Goal: Communication & Community: Ask a question

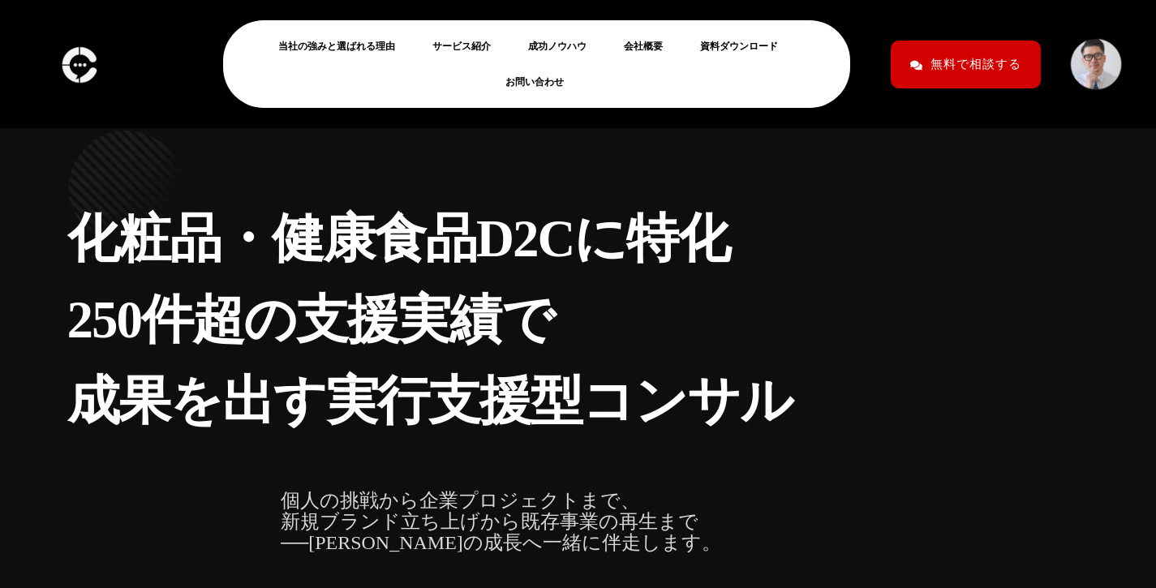
click at [543, 85] on link "お問い合わせ" at bounding box center [540, 81] width 71 height 19
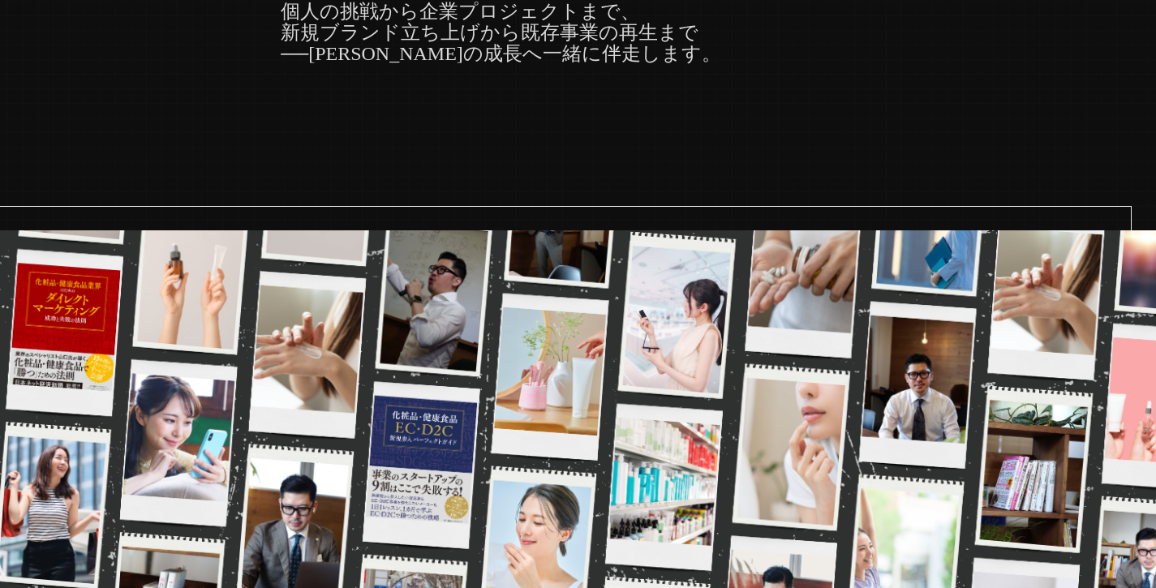
scroll to position [807, 0]
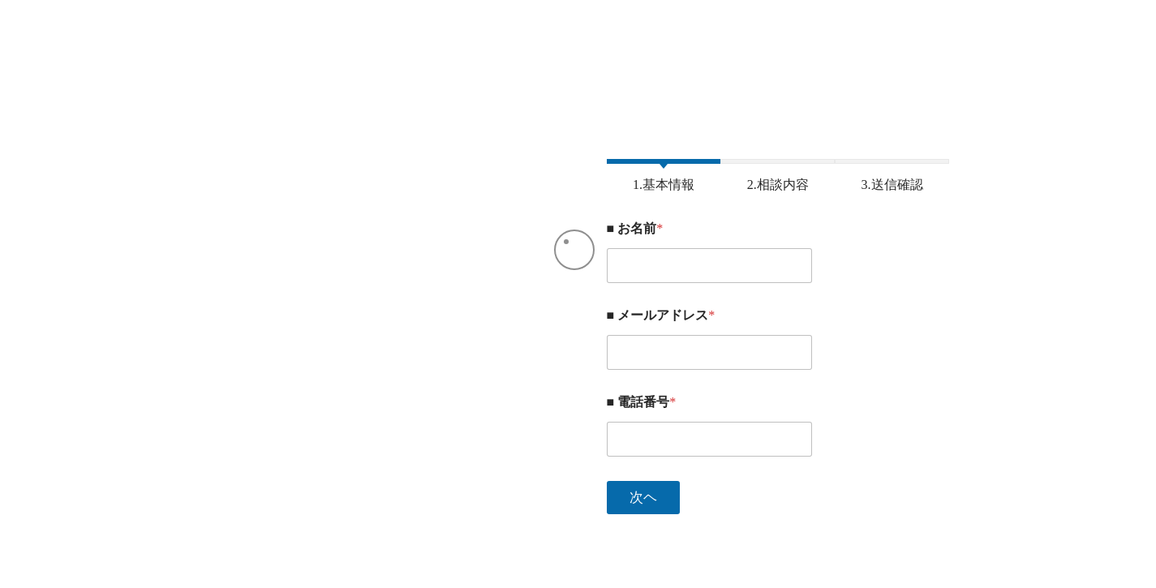
scroll to position [295, 0]
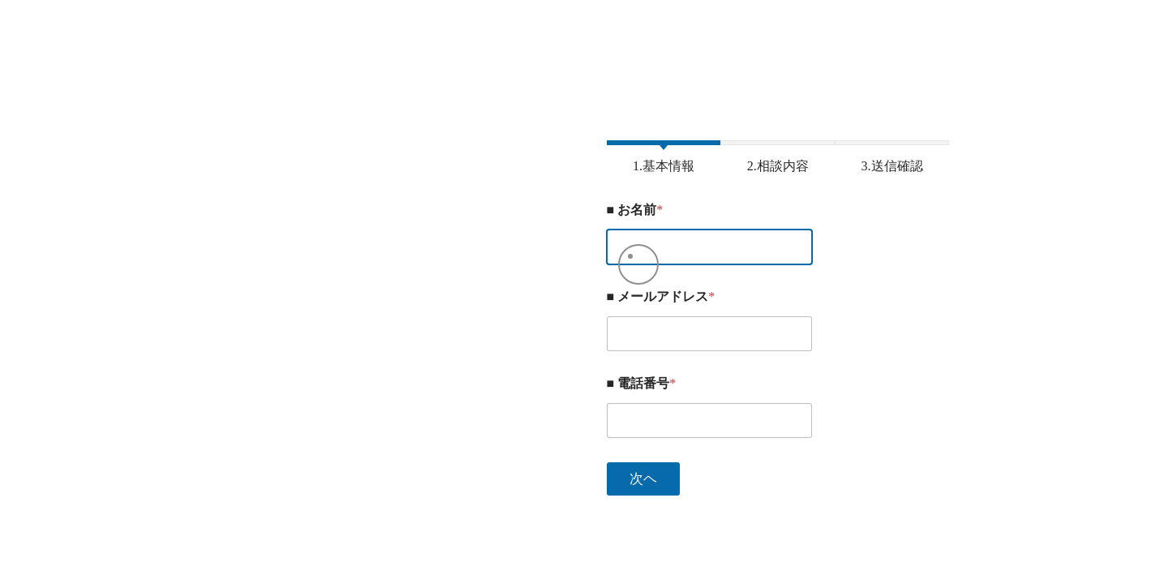
click at [630, 256] on input "■ お名前 *" at bounding box center [710, 247] width 206 height 35
type input "橋本 光希"
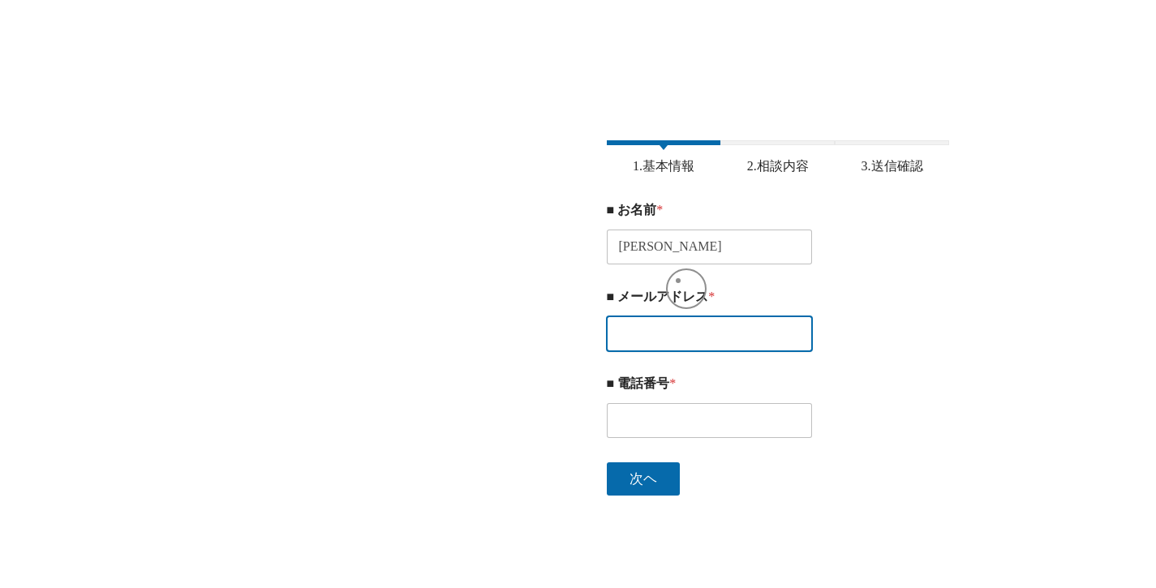
type input "hashimoto_k@bwell-i.com"
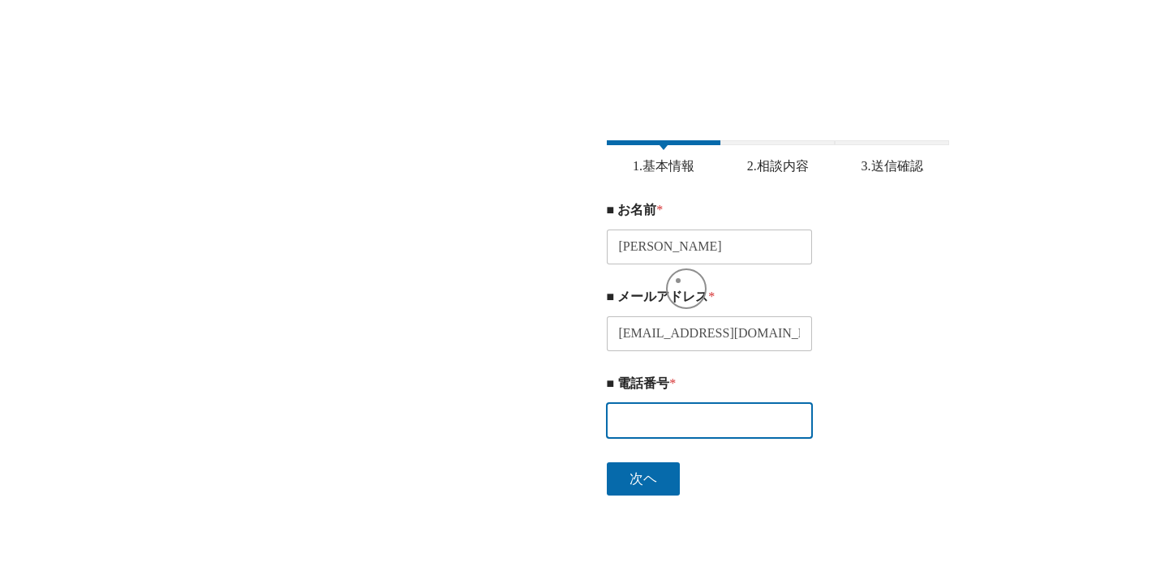
type input "0662447774"
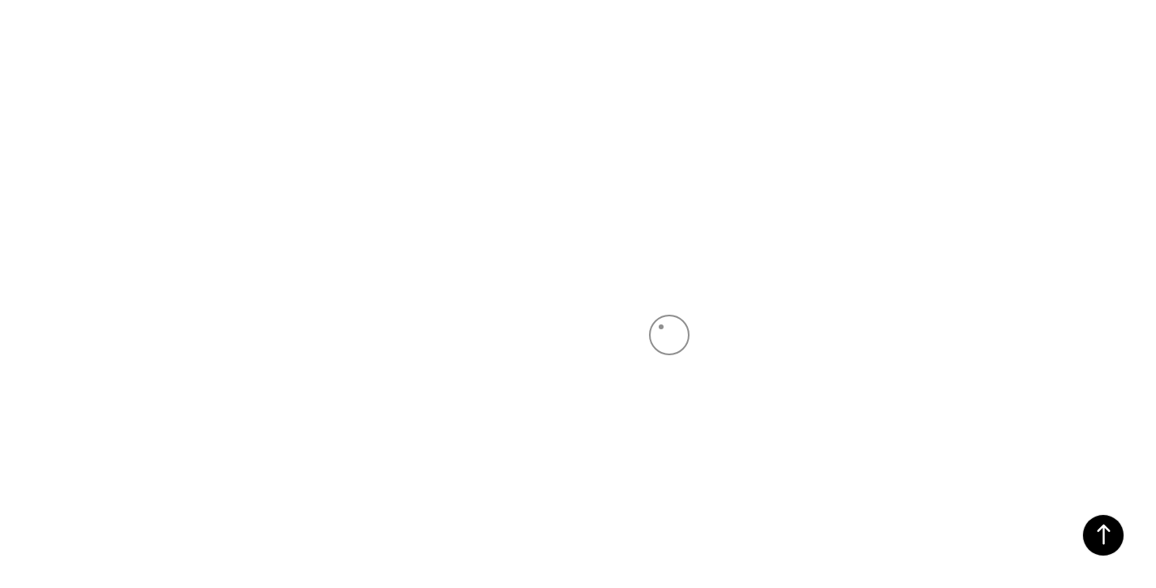
scroll to position [418, 0]
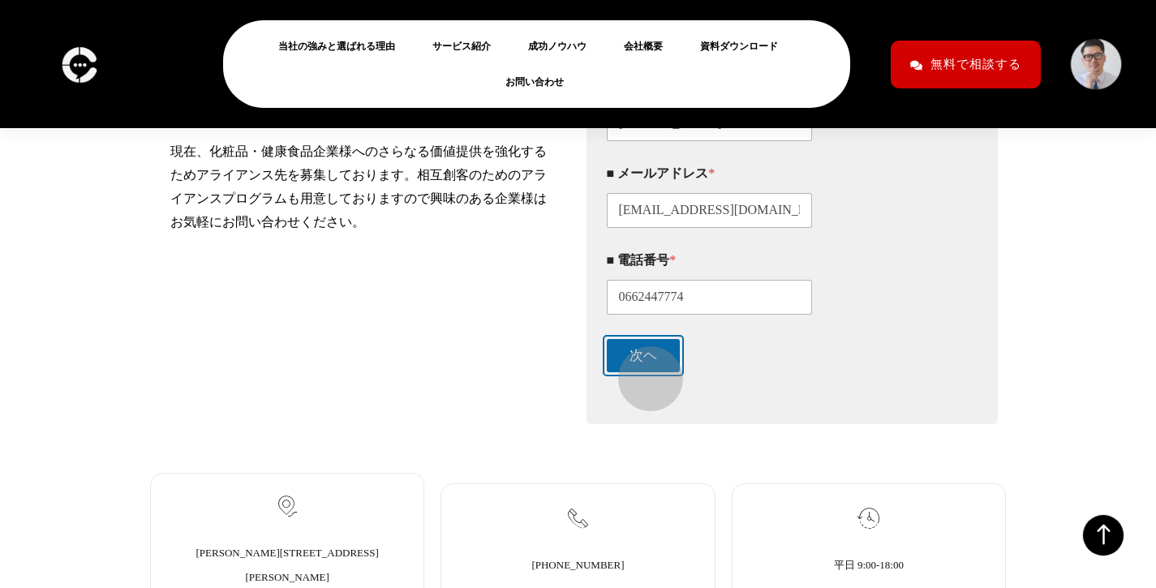
click at [643, 369] on button "次ヘ" at bounding box center [643, 355] width 73 height 33
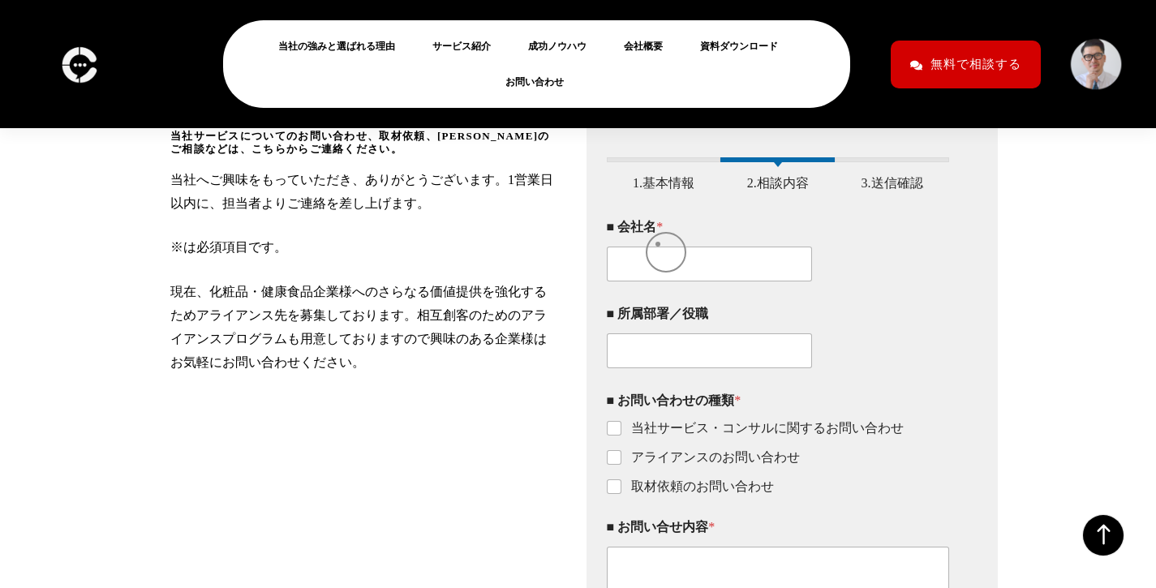
scroll to position [260, 0]
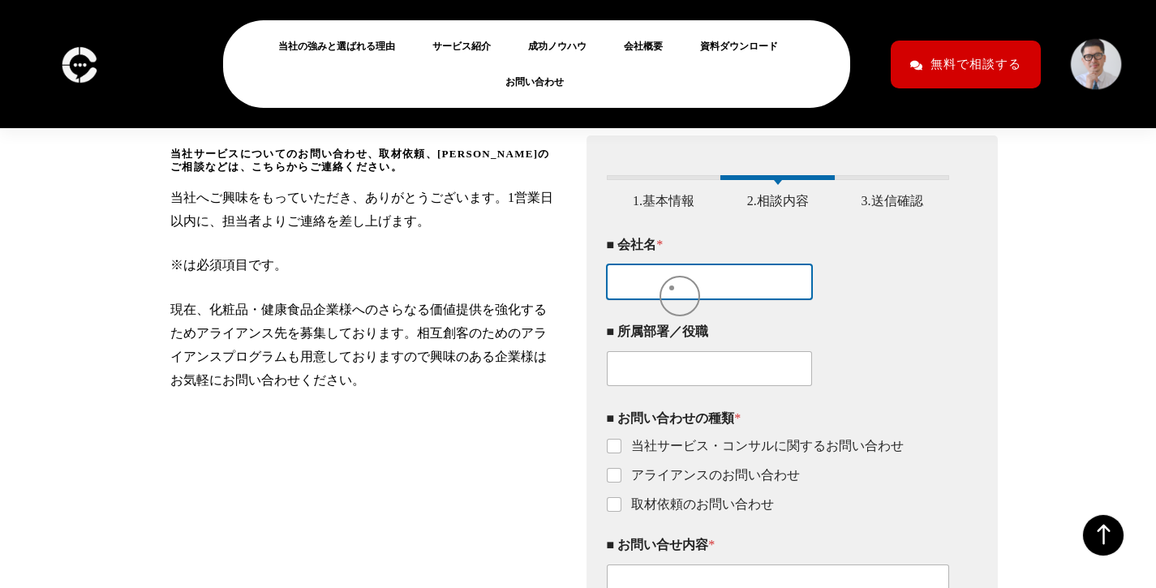
click at [672, 288] on input "■ 会社名 *" at bounding box center [710, 282] width 206 height 35
type input "株式会社ビーウェルインターナショナル"
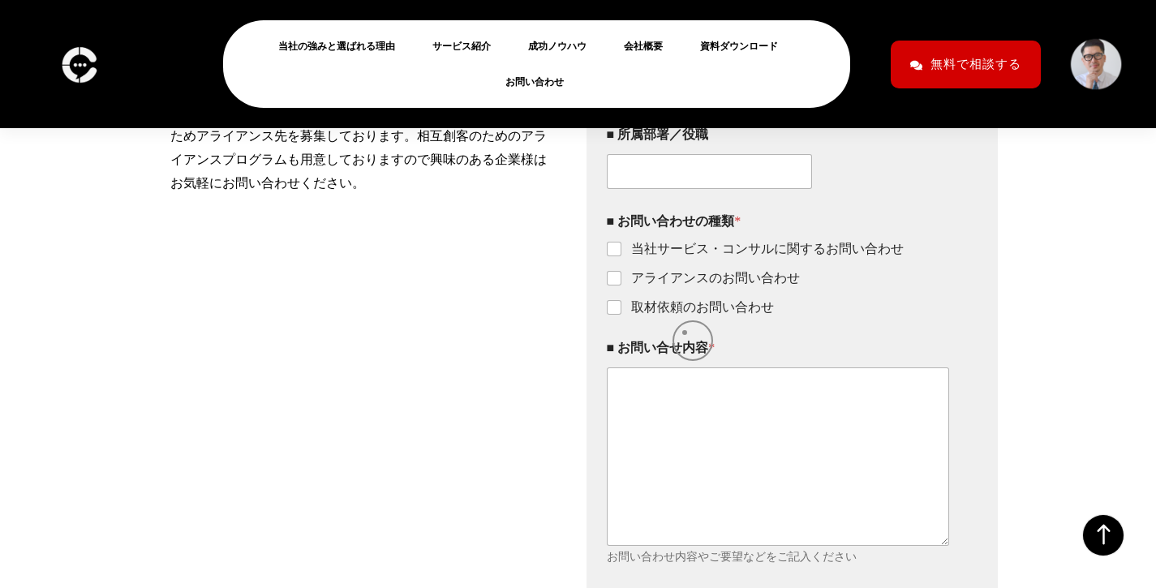
scroll to position [458, 0]
click at [726, 257] on label "当社サービス・コンサルに関するお問い合わせ" at bounding box center [763, 248] width 282 height 17
click at [622, 256] on input "当社サービス・コンサルに関するお問い合わせ" at bounding box center [615, 249] width 13 height 13
checkbox input "true"
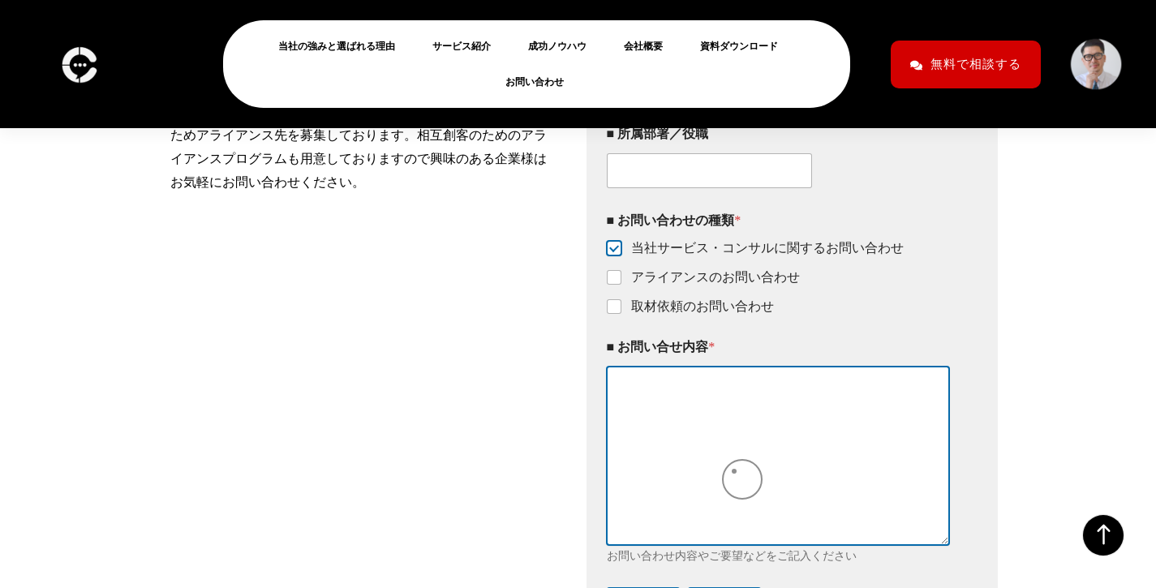
click at [734, 471] on textarea "■ お問い合せ内容 *" at bounding box center [778, 456] width 343 height 178
paste textarea "ご担当者様 突然のご連絡失礼いたします。 KORECの営業責任者をしております橋本と申します。 弊社は、日本語が話せる韓国人特化型の人材紹介会社です。 韓国で…"
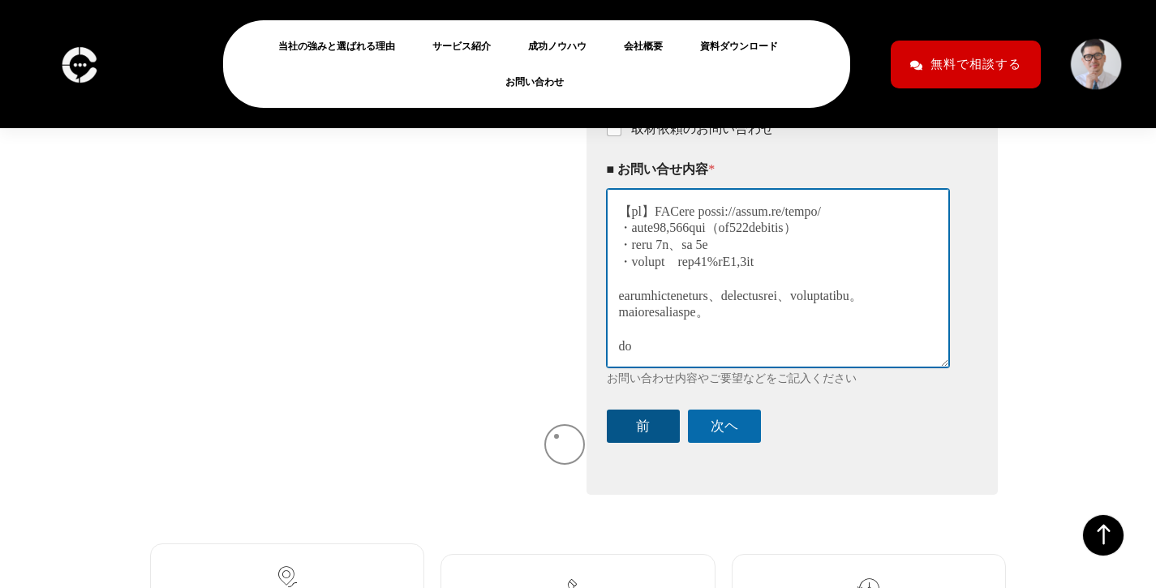
scroll to position [634, 0]
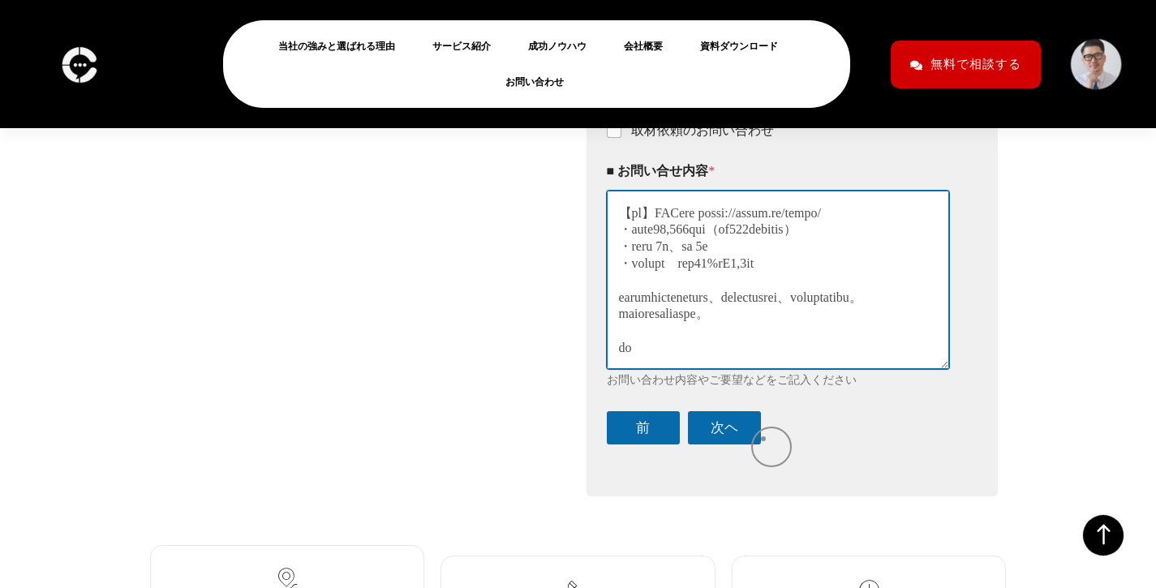
type textarea "ご担当者様 突然のご連絡失礼いたします。 KORECの営業責任者をしております橋本と申します。 弊社は、日本語が話せる韓国人特化型の人材紹介会社です。 韓国で…"
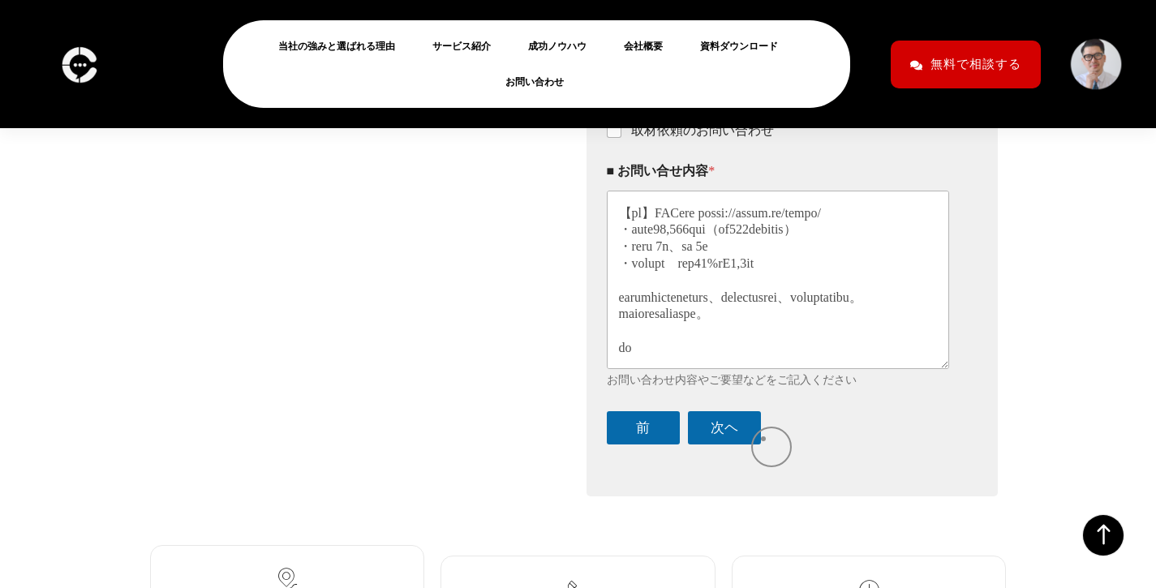
click at [762, 439] on div "前 次ヘ" at bounding box center [778, 427] width 343 height 33
click at [749, 445] on button "次ヘ" at bounding box center [724, 427] width 73 height 33
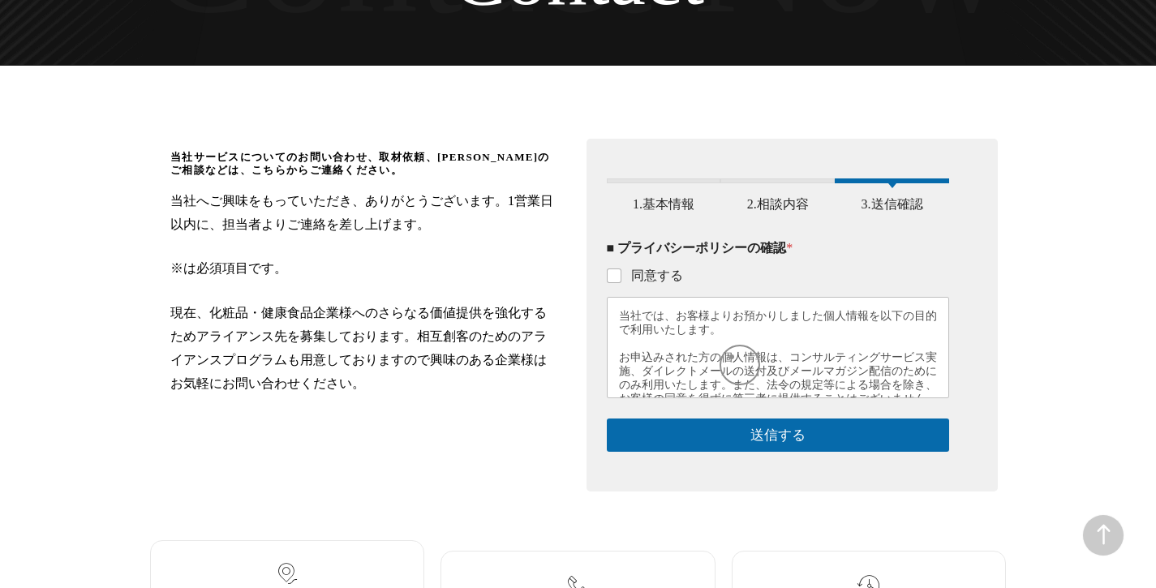
scroll to position [276, 0]
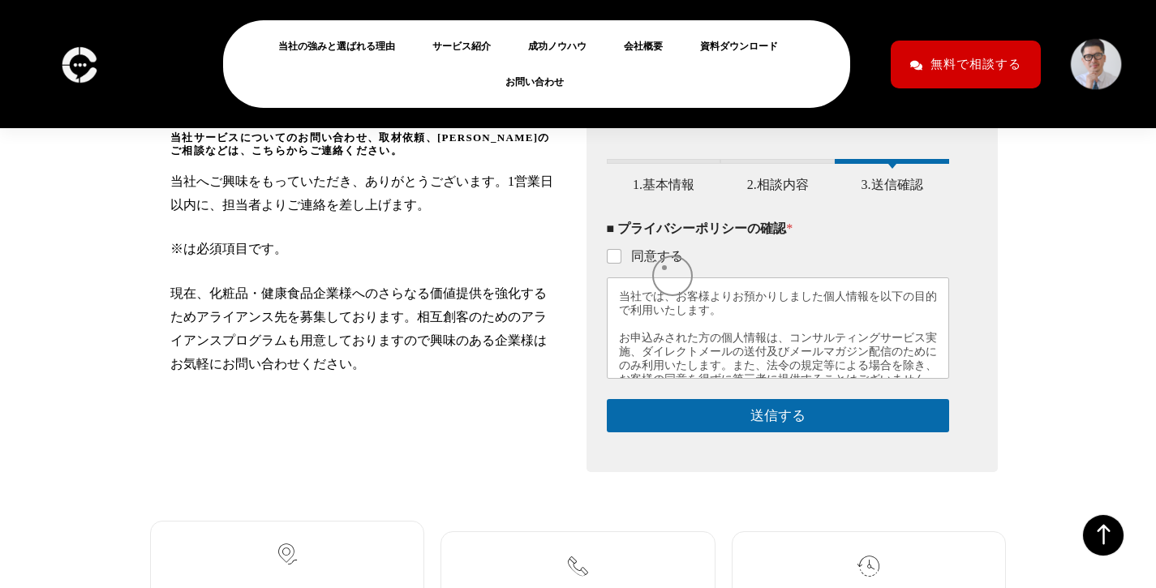
click at [665, 265] on label "同意する" at bounding box center [653, 256] width 62 height 17
click at [622, 264] on input "同意する" at bounding box center [615, 257] width 13 height 13
checkbox input "true"
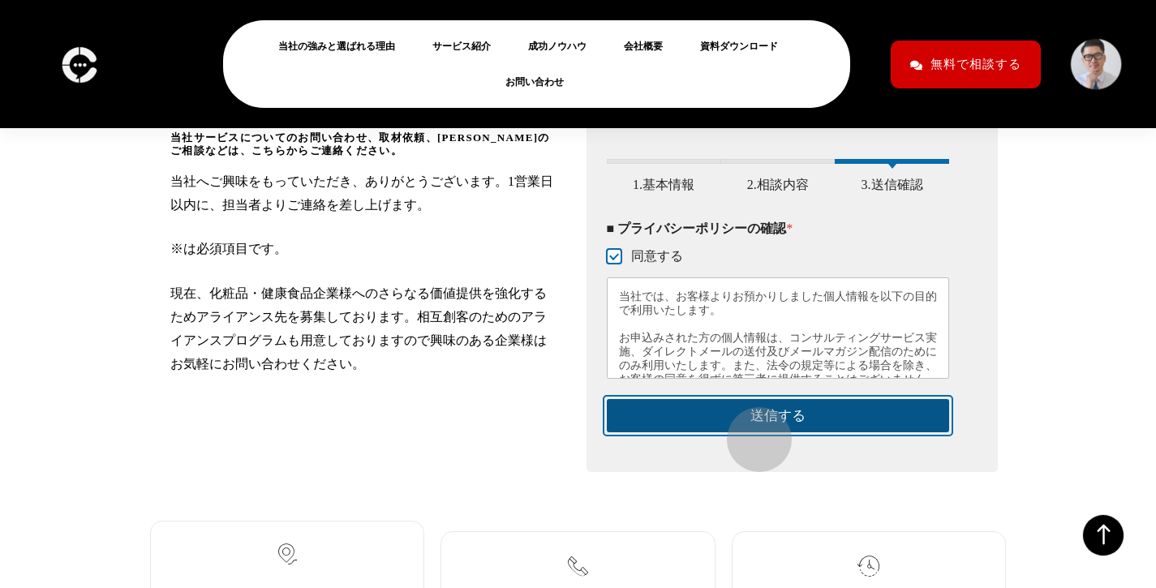
click at [751, 432] on button "送信する" at bounding box center [778, 415] width 343 height 33
